Goal: Use online tool/utility: Utilize a website feature to perform a specific function

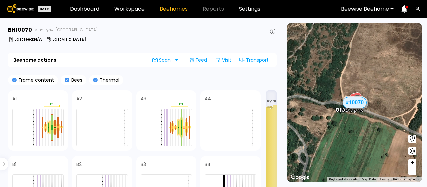
click at [127, 72] on section "BH 10070 איקליפטוס, [GEOGRAPHIC_DATA] Last feed : N/A Last visit : [DATE] Beeho…" at bounding box center [143, 102] width 278 height 169
click at [127, 72] on section "BH 10070 איקליפטוס, Central IL Last feed : N/A Last visit : Jun 25 Beehome acti…" at bounding box center [143, 102] width 278 height 169
click at [187, 152] on div "A1 A2 A3 A4 B1 B2 B3 B4" at bounding box center [134, 153] width 253 height 126
click at [265, 71] on section "BH 10070 איקליפטוס, Central IL Last feed : N/A Last visit : Jun 25 Beehome acti…" at bounding box center [143, 102] width 278 height 169
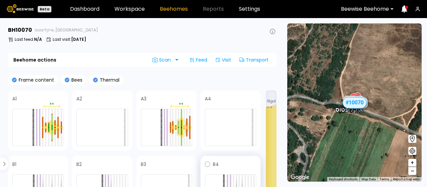
click at [235, 165] on span at bounding box center [237, 164] width 37 height 8
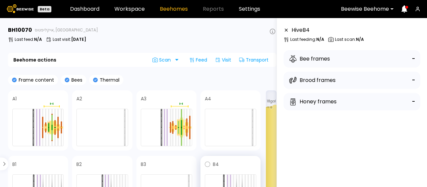
click at [227, 159] on div "B4" at bounding box center [231, 186] width 60 height 60
click at [249, 72] on section "BH 10070 איקליפטוס, Central IL Last feed : N/A Last visit : Jun 25 Beehome acti…" at bounding box center [143, 102] width 278 height 169
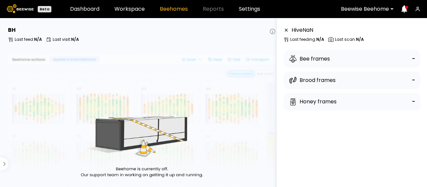
click at [161, 32] on div "BH" at bounding box center [142, 30] width 269 height 8
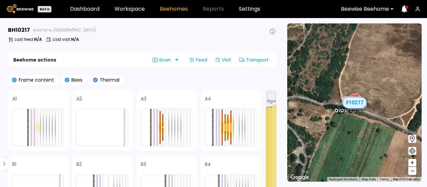
drag, startPoint x: 427, startPoint y: 80, endPoint x: 427, endPoint y: 72, distance: 8.3
click at [427, 80] on section "← Move left → Move right ↑ Move up ↓ Move down + Zoom in - Zoom out Home Jump l…" at bounding box center [354, 102] width 145 height 169
click at [427, 40] on section "← Move left → Move right ↑ Move up ↓ Move down + Zoom in - Zoom out Home Jump l…" at bounding box center [354, 102] width 145 height 169
click at [427, 39] on section "← Move left → Move right ↑ Move up ↓ Move down + Zoom in - Zoom out Home Jump l…" at bounding box center [354, 102] width 145 height 169
click at [15, 99] on icon at bounding box center [14, 98] width 5 height 5
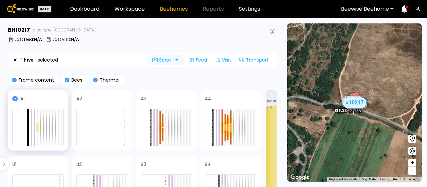
click at [176, 58] on div "Scan" at bounding box center [162, 59] width 31 height 11
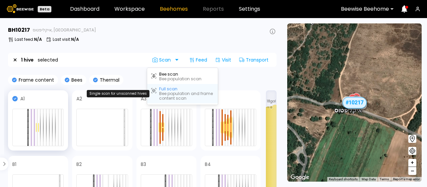
click at [162, 89] on div "Full scan" at bounding box center [168, 88] width 18 height 5
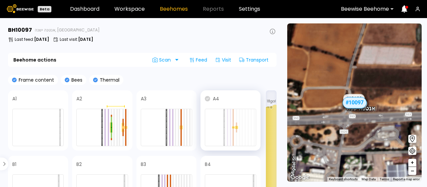
click at [208, 98] on icon at bounding box center [207, 98] width 5 height 5
click at [162, 59] on span "Scan" at bounding box center [163, 59] width 21 height 5
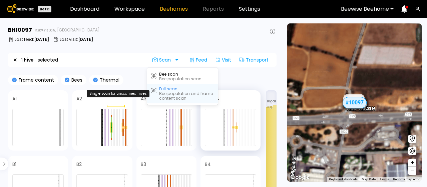
click at [168, 88] on div "Full scan" at bounding box center [168, 88] width 18 height 5
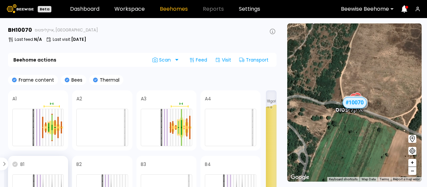
click at [14, 163] on icon at bounding box center [14, 163] width 5 height 5
click at [164, 59] on span "Scan" at bounding box center [163, 59] width 21 height 5
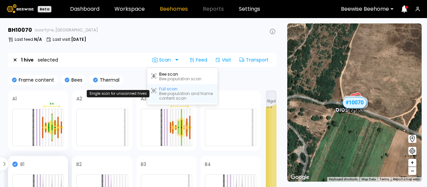
click at [163, 93] on div "Bee population and frame content scan" at bounding box center [186, 95] width 55 height 9
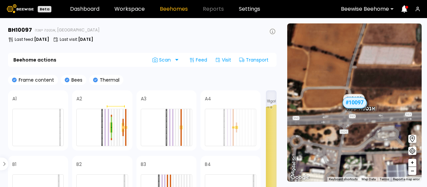
click at [272, 32] on icon at bounding box center [272, 31] width 5 height 5
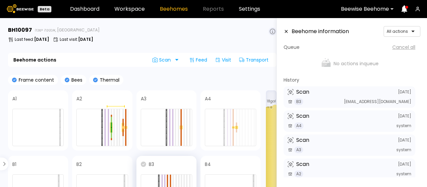
click at [144, 164] on icon at bounding box center [143, 163] width 5 height 5
click at [166, 59] on span "Scan" at bounding box center [163, 59] width 21 height 5
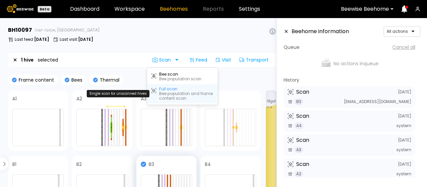
click at [155, 89] on icon at bounding box center [153, 90] width 5 height 8
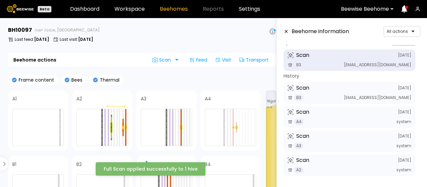
scroll to position [5, 0]
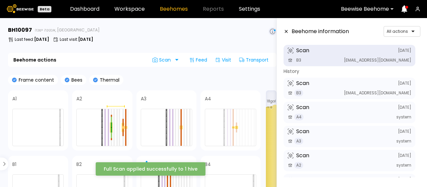
click at [286, 29] on icon at bounding box center [286, 31] width 5 height 5
